Goal: Information Seeking & Learning: Learn about a topic

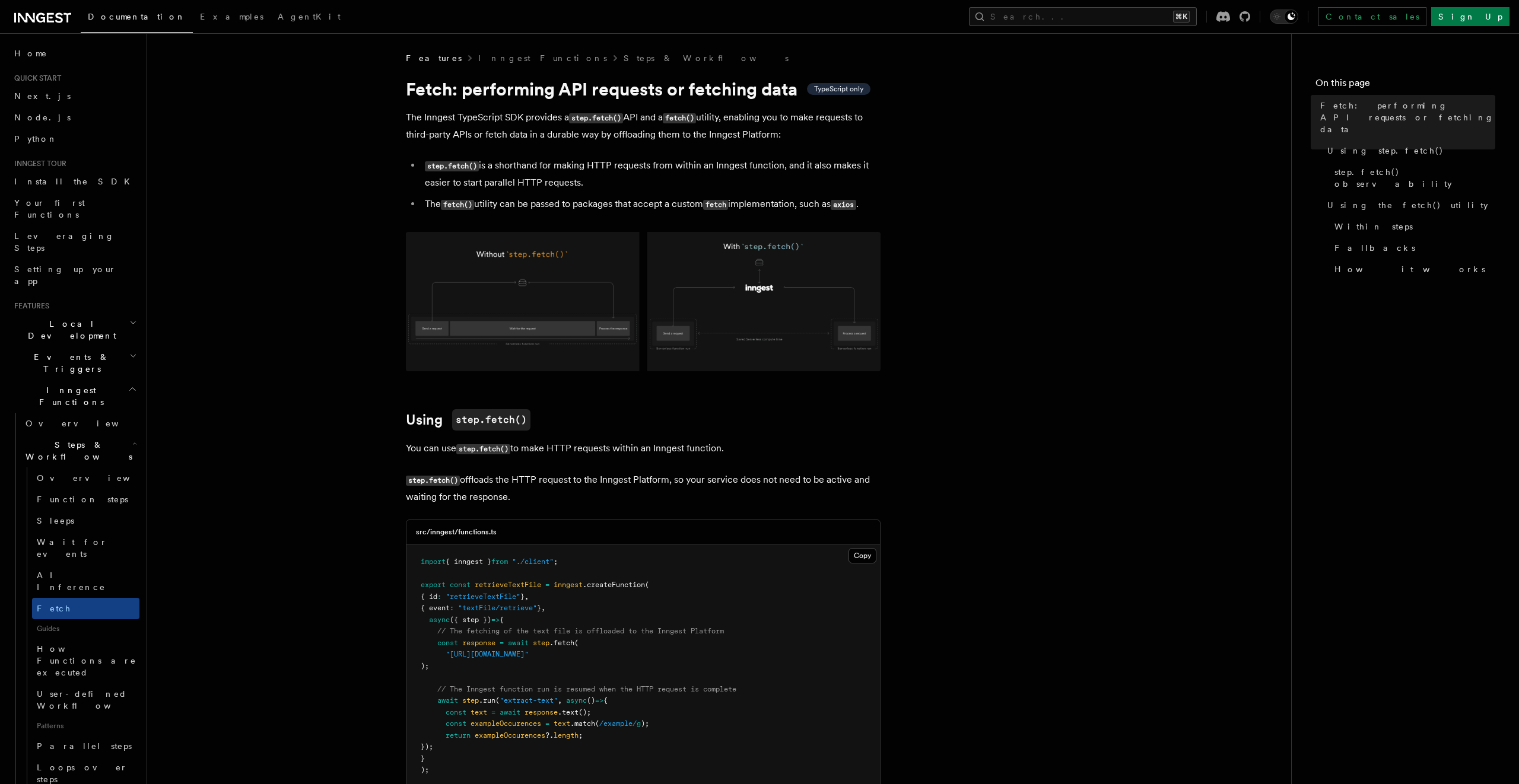
click at [65, 346] on h2 "Events & Triggers" at bounding box center [74, 363] width 130 height 33
click at [72, 318] on span "Local Development" at bounding box center [69, 329] width 120 height 23
click at [85, 318] on span "Local Development" at bounding box center [69, 329] width 120 height 23
click at [69, 351] on span "Events & Triggers" at bounding box center [69, 363] width 120 height 23
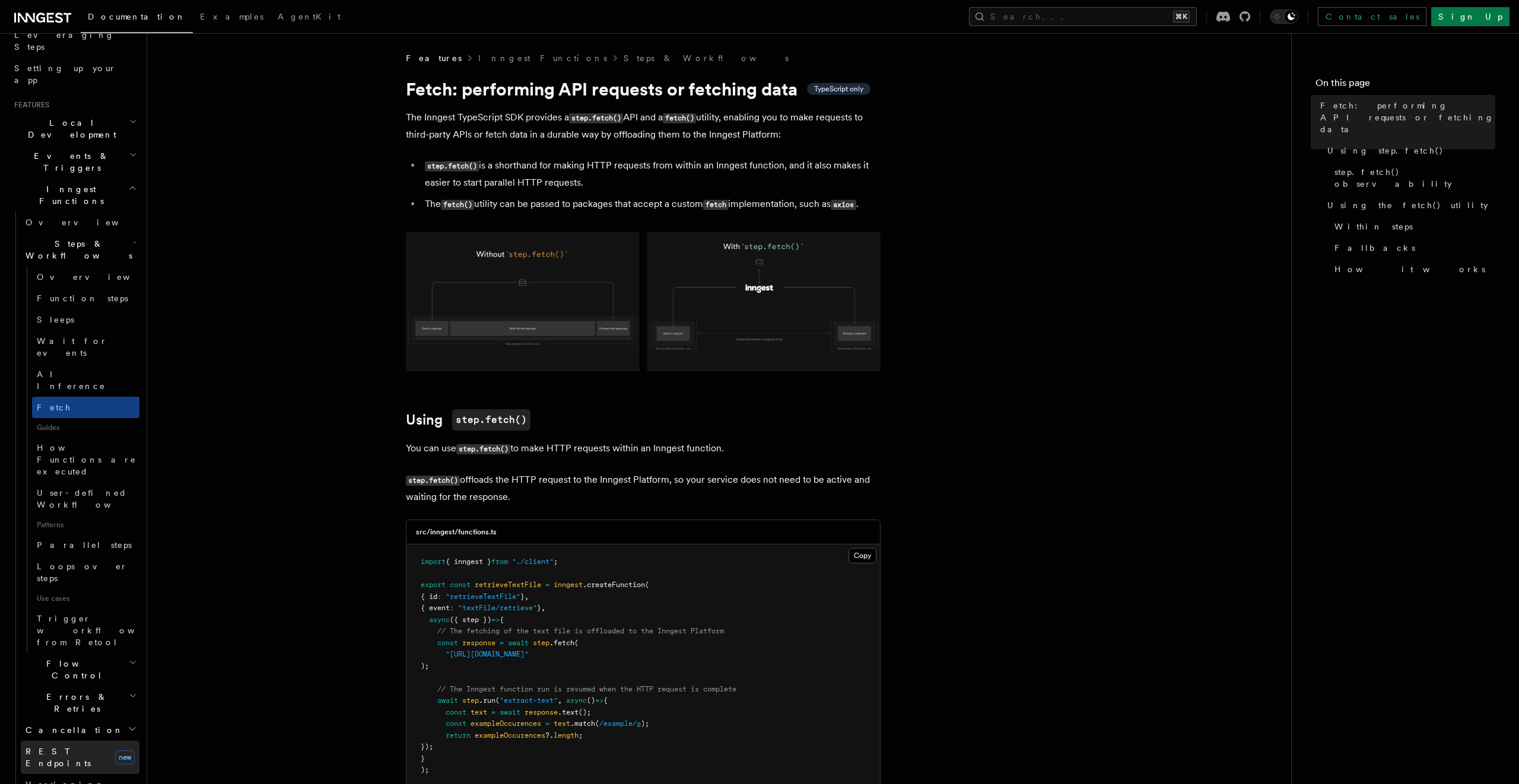
scroll to position [200, 0]
click at [70, 720] on h2 "Cancellation" at bounding box center [80, 731] width 119 height 21
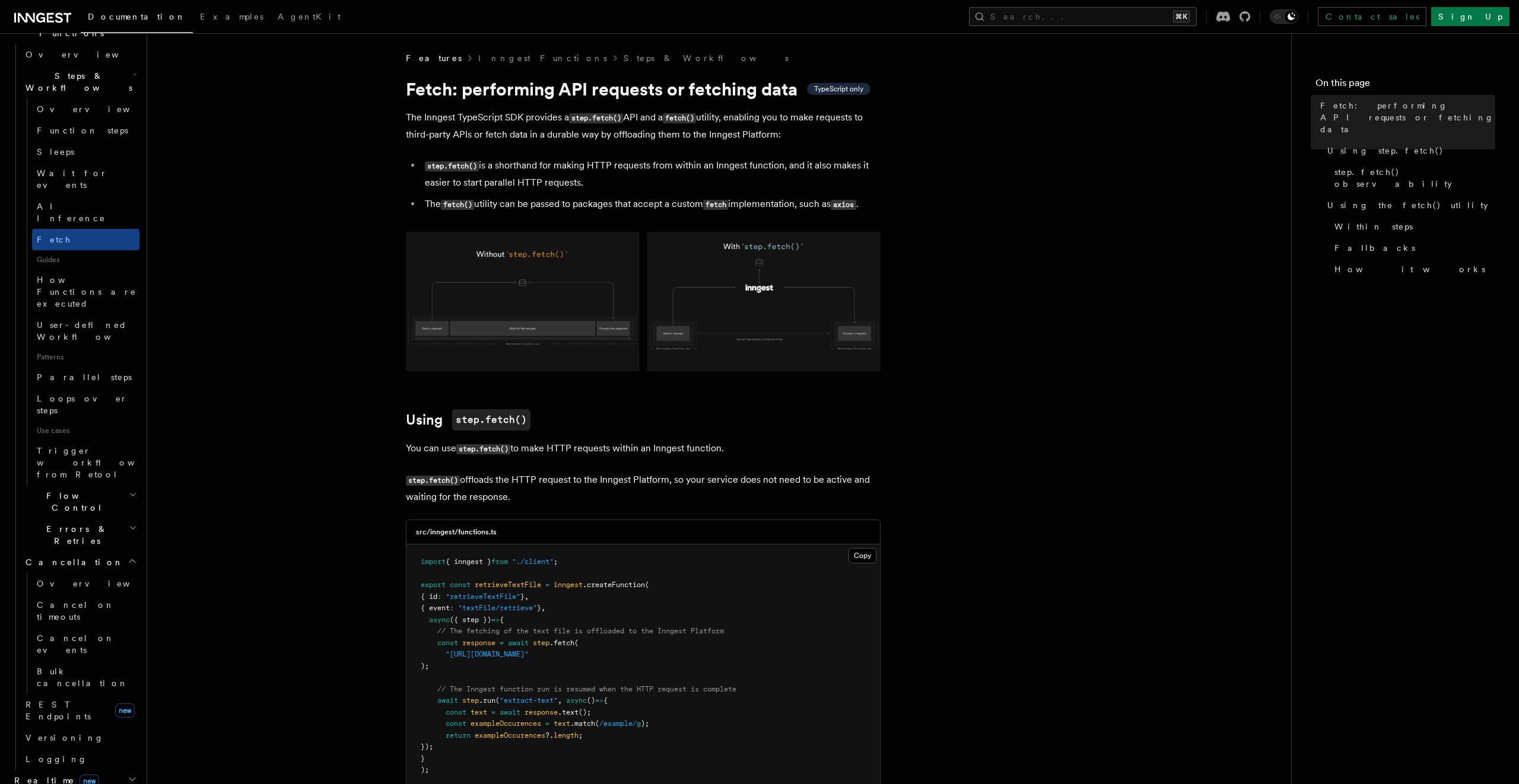
scroll to position [372, 0]
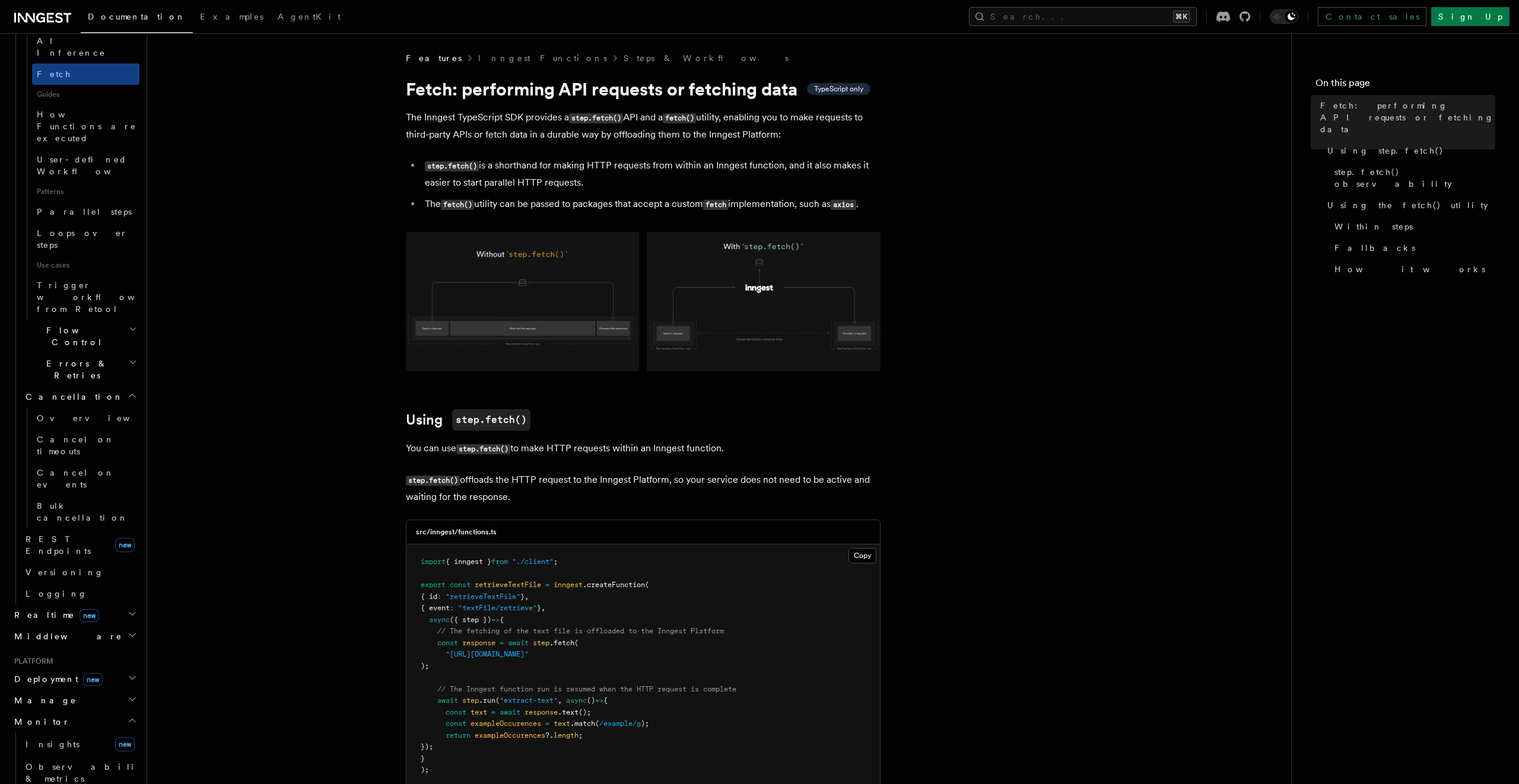
scroll to position [534, 0]
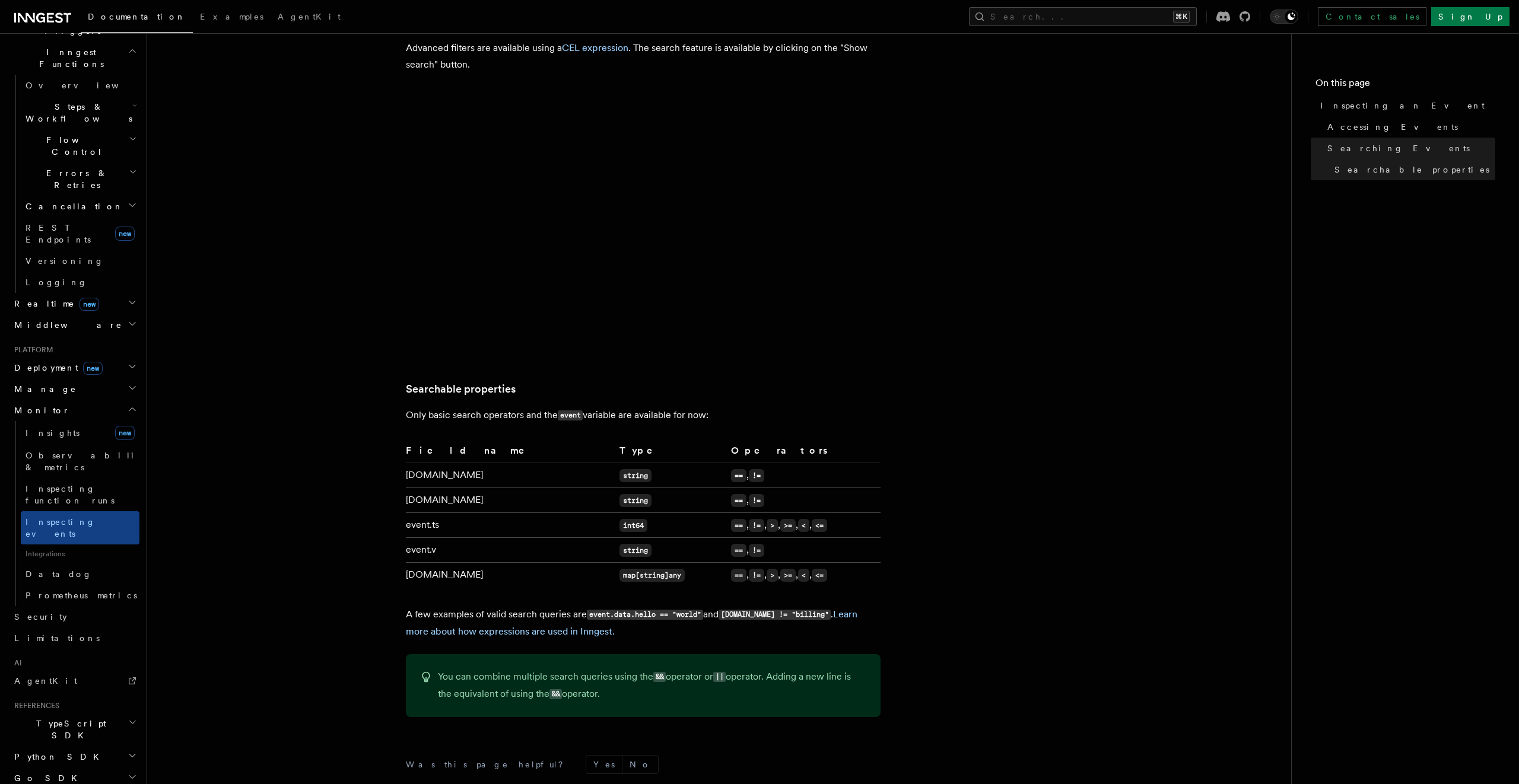
scroll to position [615, 0]
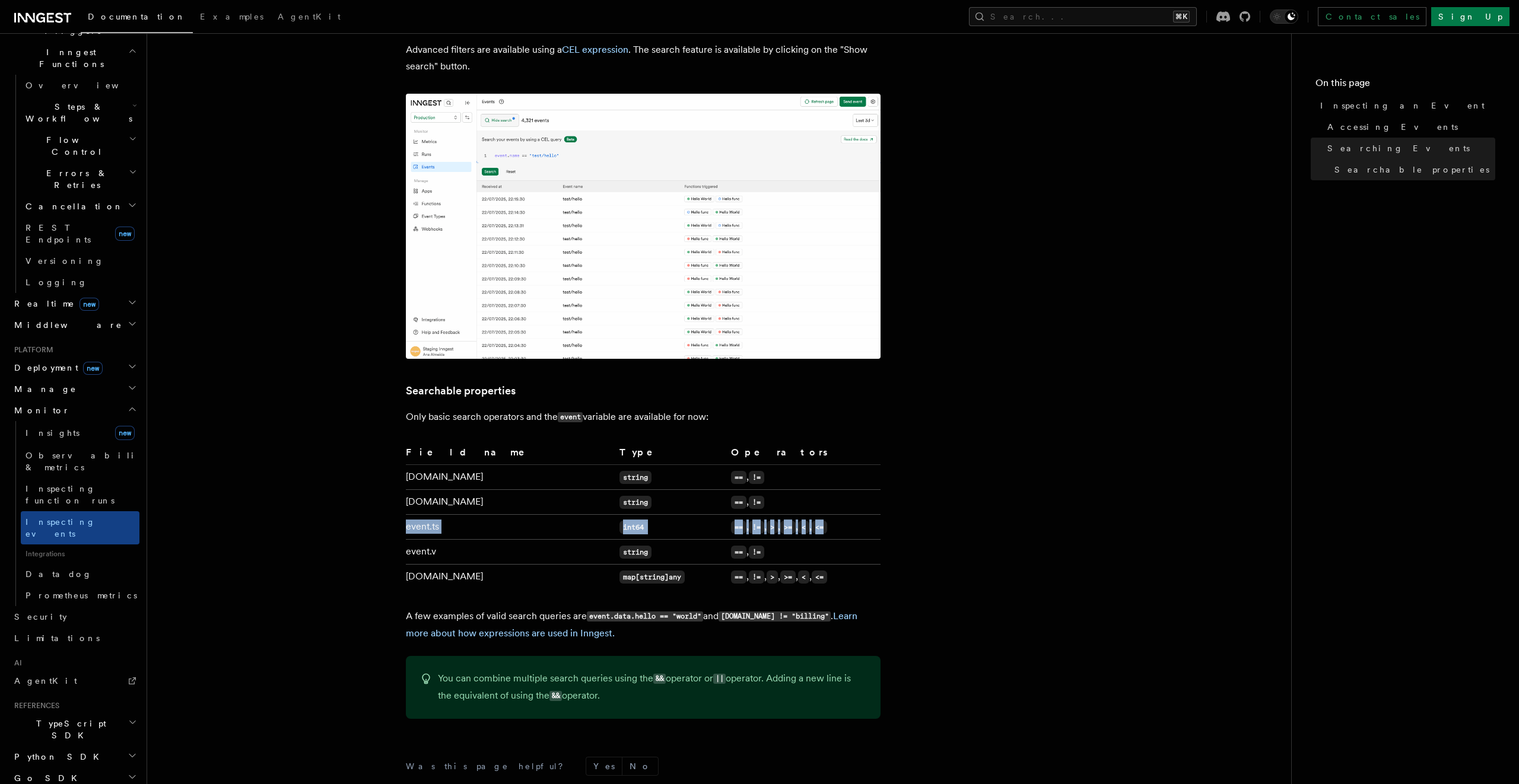
drag, startPoint x: 820, startPoint y: 526, endPoint x: 406, endPoint y: 532, distance: 414.0
click at [406, 532] on tr "event.ts int64 == , != , > , >= , < , <=" at bounding box center [643, 526] width 475 height 25
click at [46, 428] on span "Insights" at bounding box center [52, 433] width 54 height 9
